Goal: Navigation & Orientation: Find specific page/section

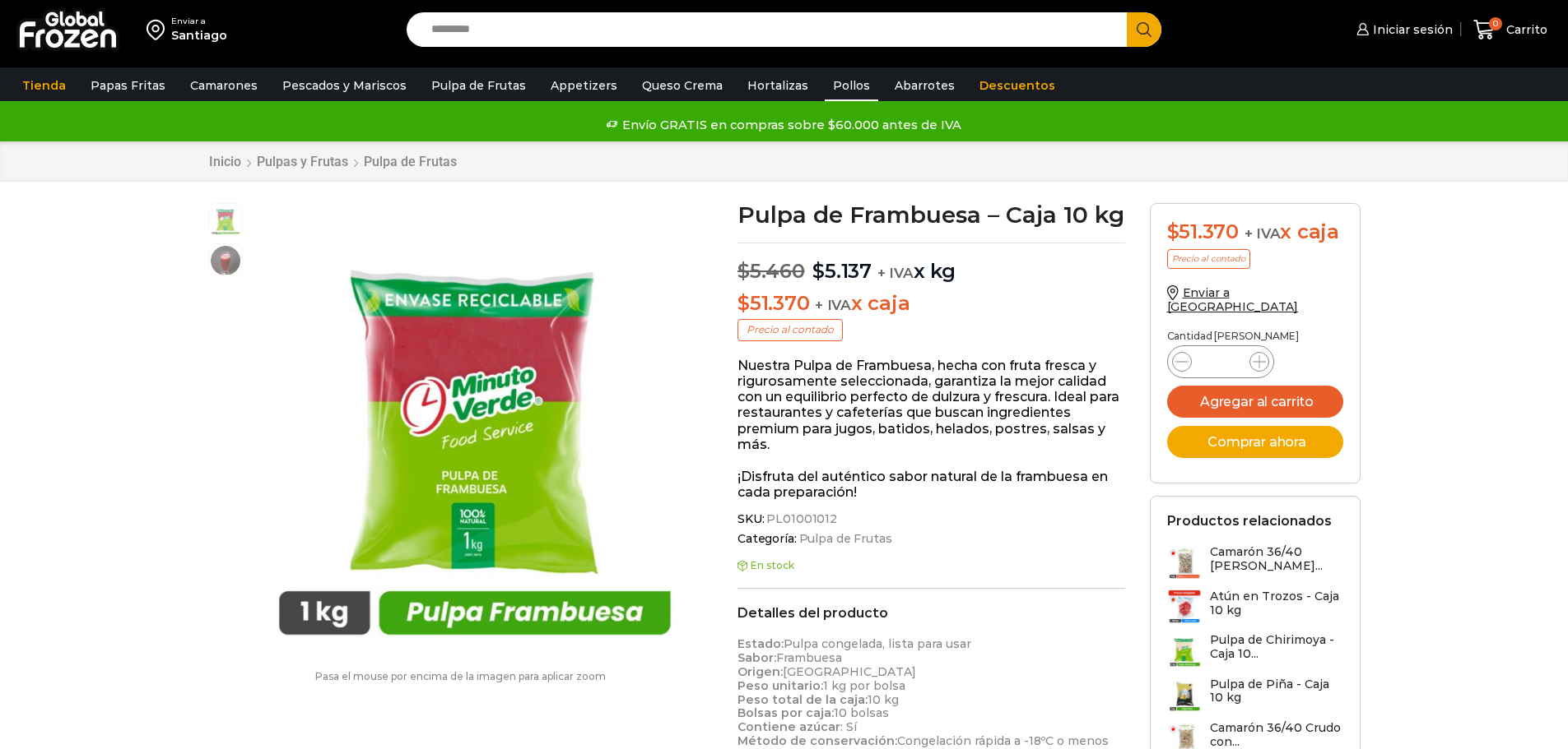
scroll to position [1, 0]
click at [838, 85] on link "Pollos" at bounding box center [851, 85] width 53 height 31
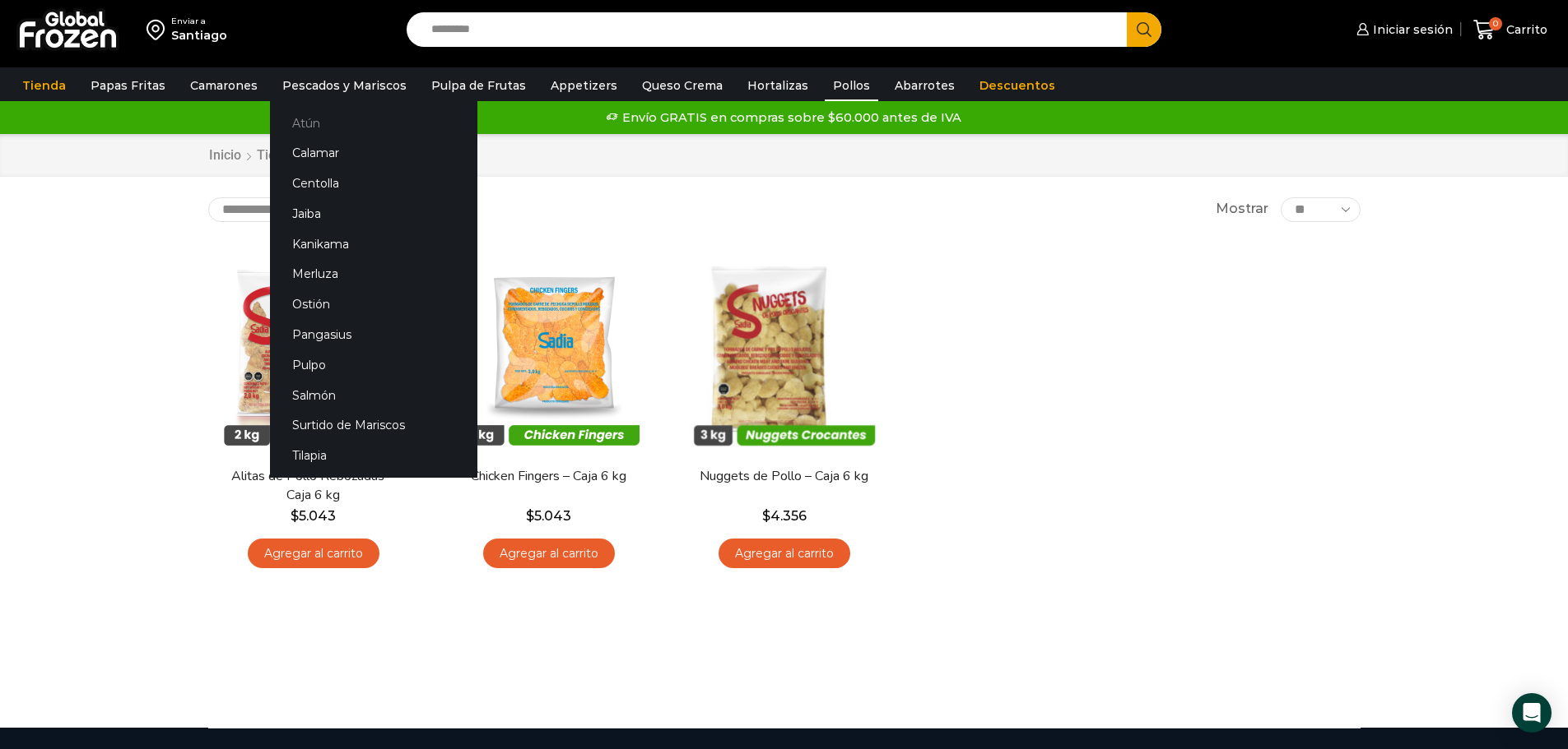
click at [305, 121] on link "Atún" at bounding box center [374, 122] width 207 height 31
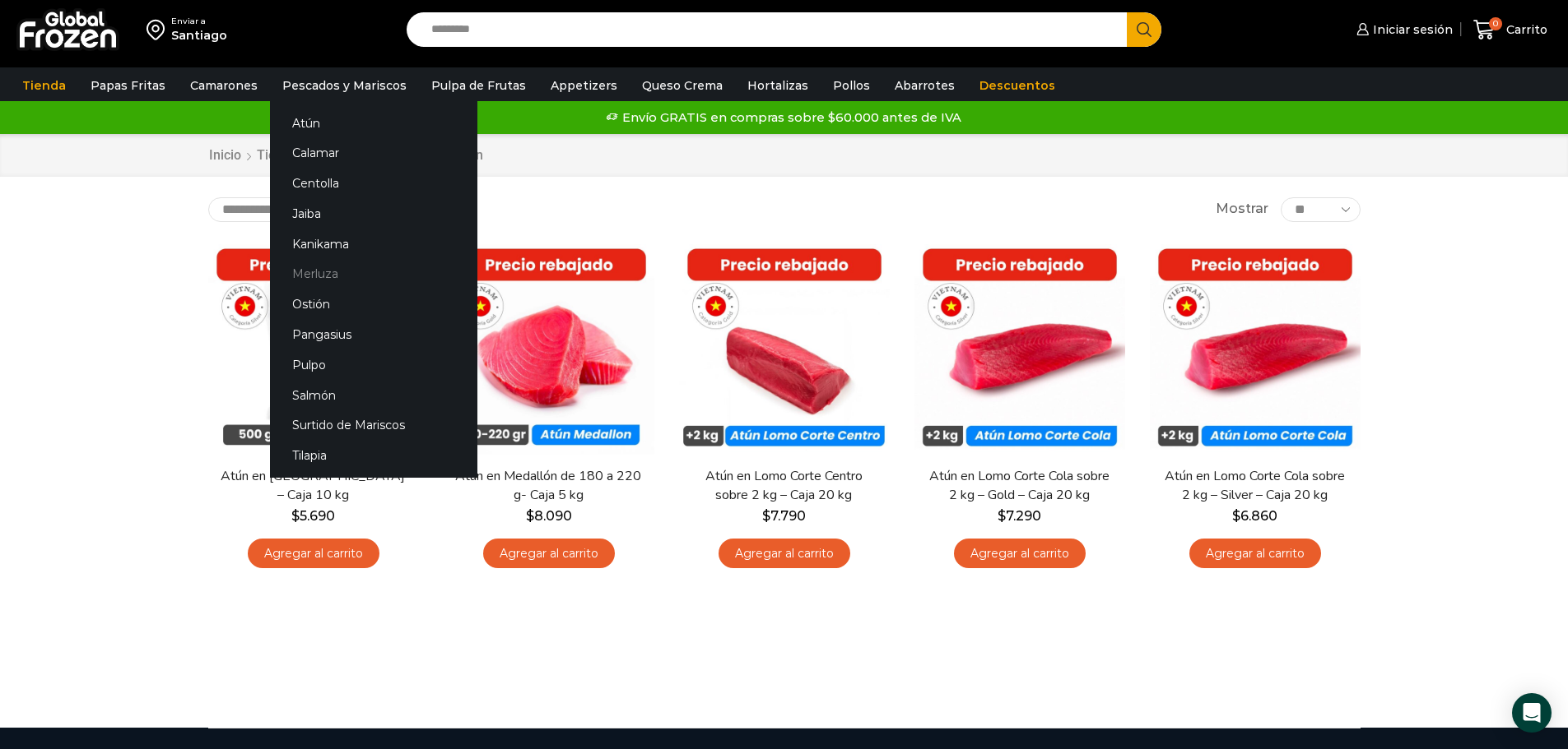
click at [324, 273] on link "Merluza" at bounding box center [374, 274] width 207 height 31
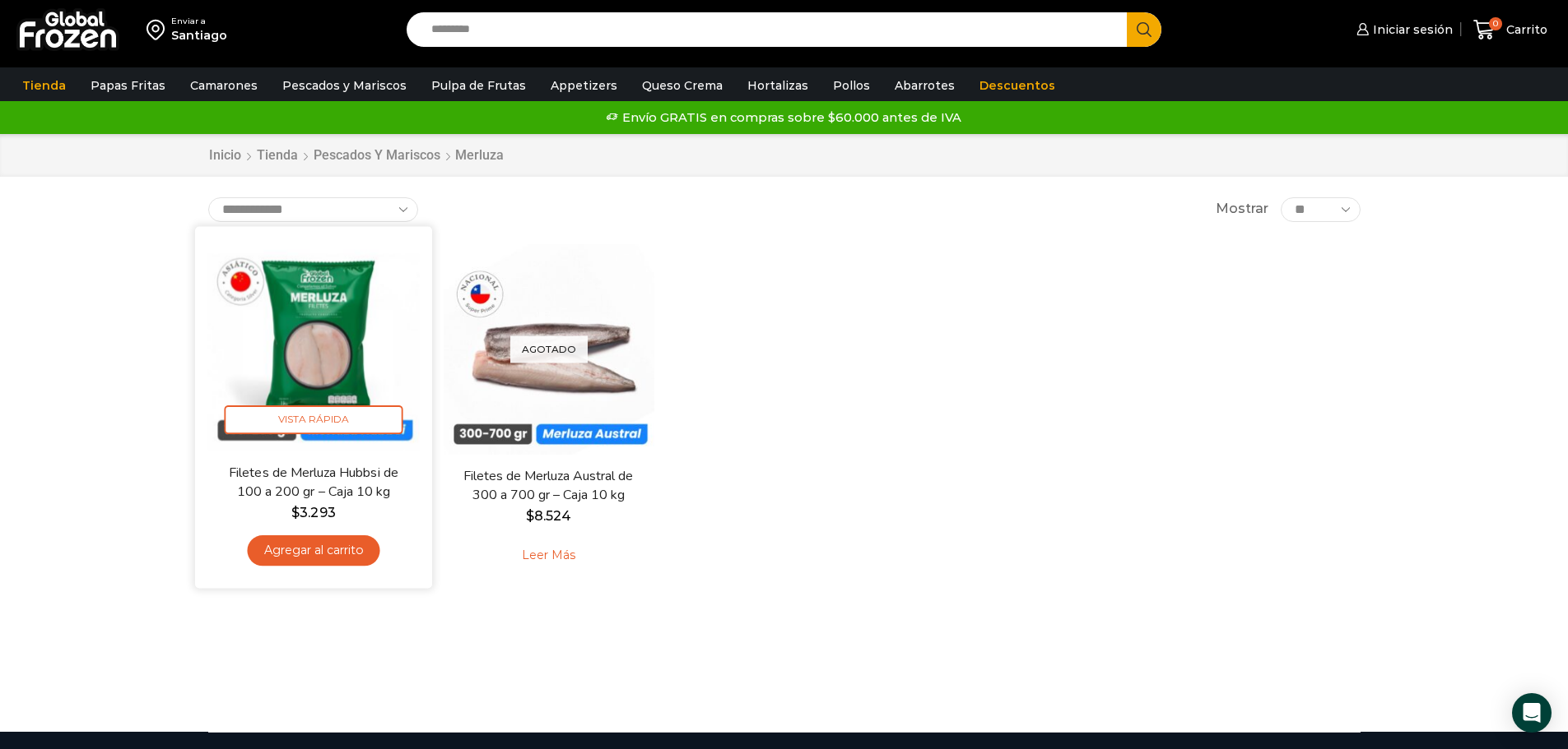
click at [316, 346] on img at bounding box center [313, 344] width 212 height 212
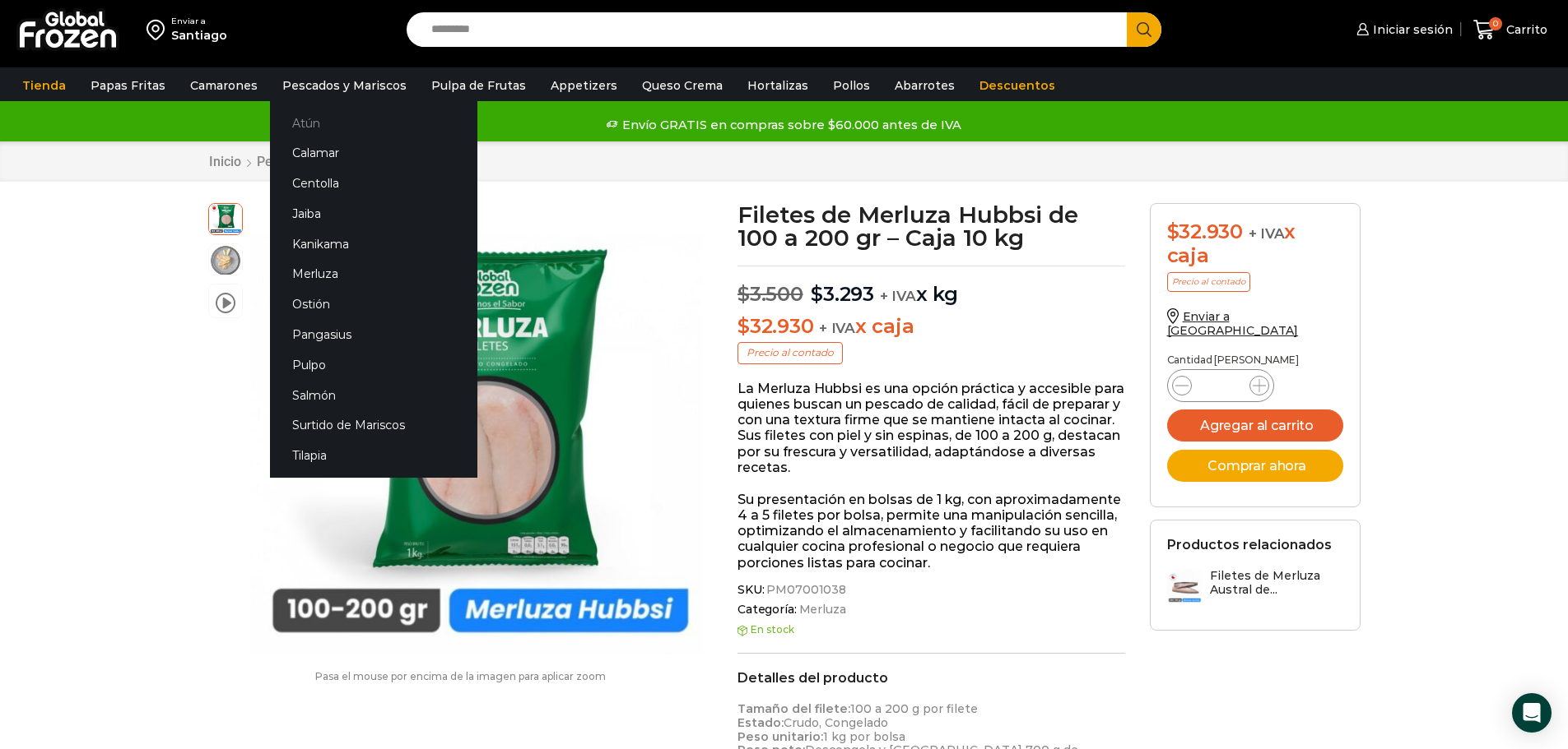
click at [307, 121] on link "Atún" at bounding box center [374, 122] width 207 height 31
